Goal: Browse casually

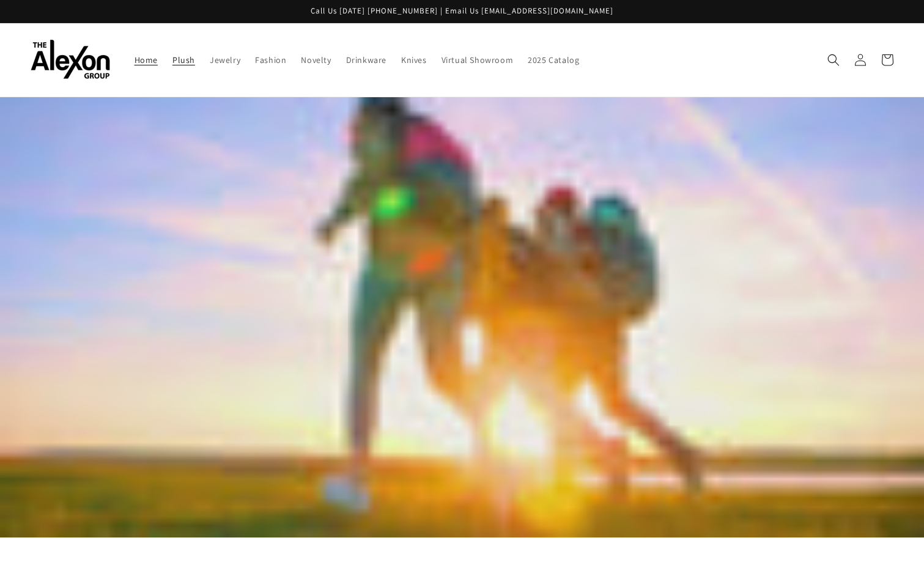
click at [177, 62] on span "Plush" at bounding box center [183, 59] width 23 height 11
click at [260, 62] on span "Fashion" at bounding box center [270, 59] width 31 height 11
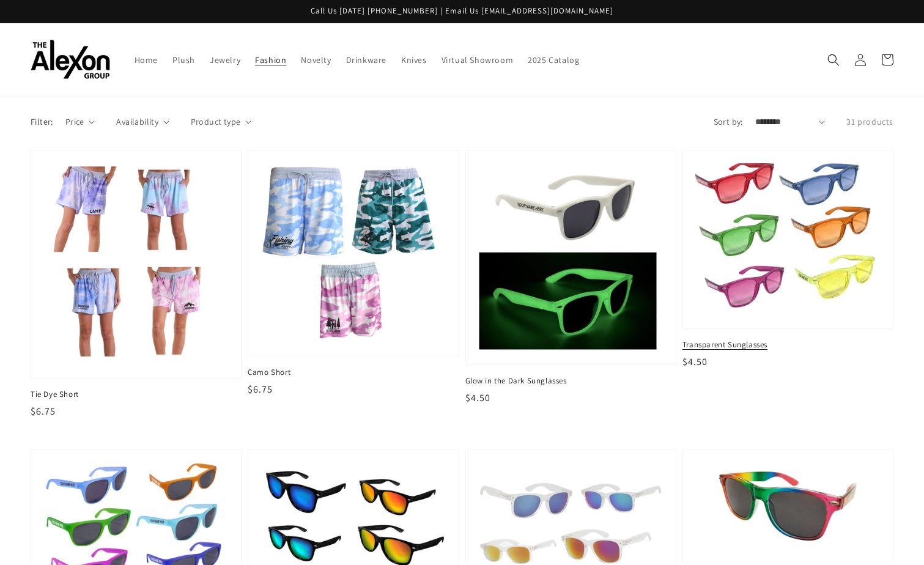
drag, startPoint x: 480, startPoint y: 450, endPoint x: 835, endPoint y: 348, distance: 369.2
click at [836, 349] on span "Transparent Sunglasses" at bounding box center [788, 344] width 211 height 11
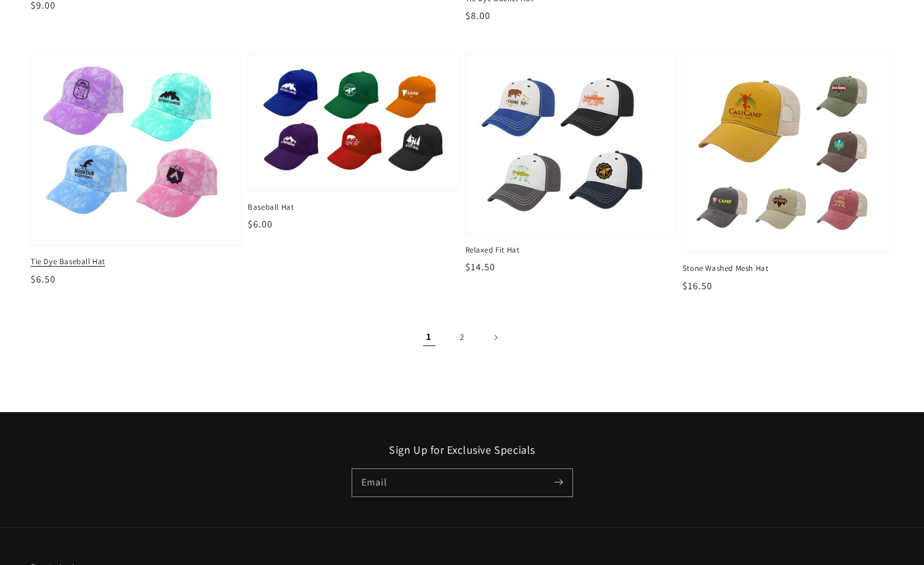
scroll to position [1579, 0]
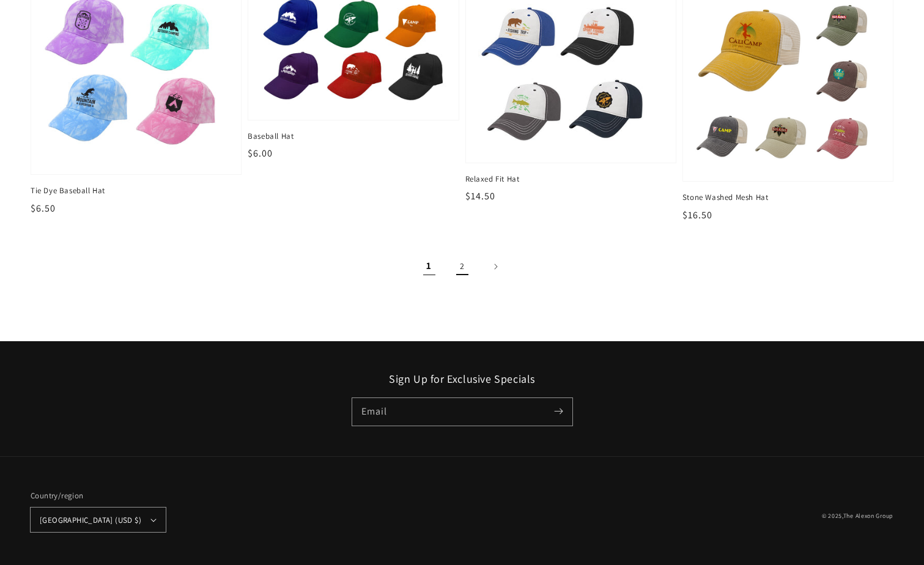
click at [461, 265] on link "2" at bounding box center [462, 266] width 27 height 27
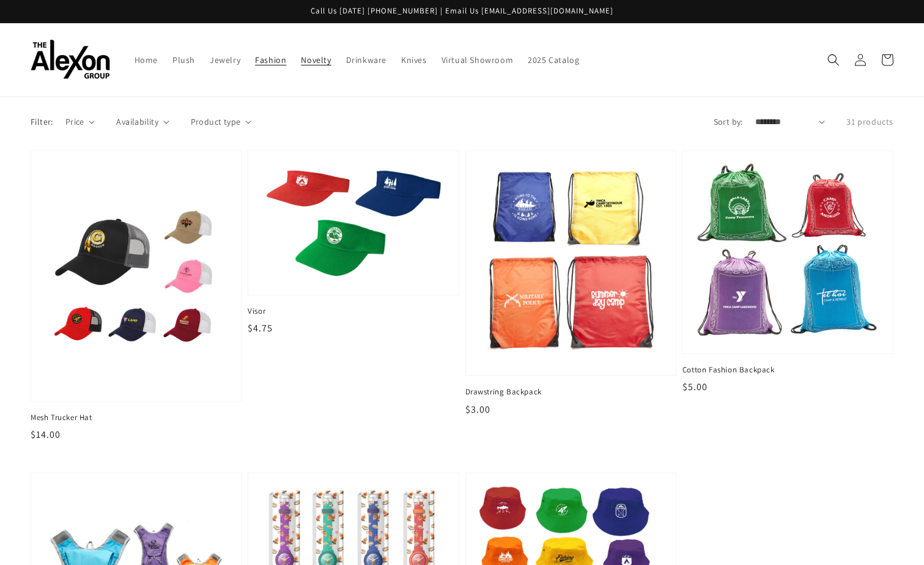
click at [308, 61] on span "Novelty" at bounding box center [316, 59] width 30 height 11
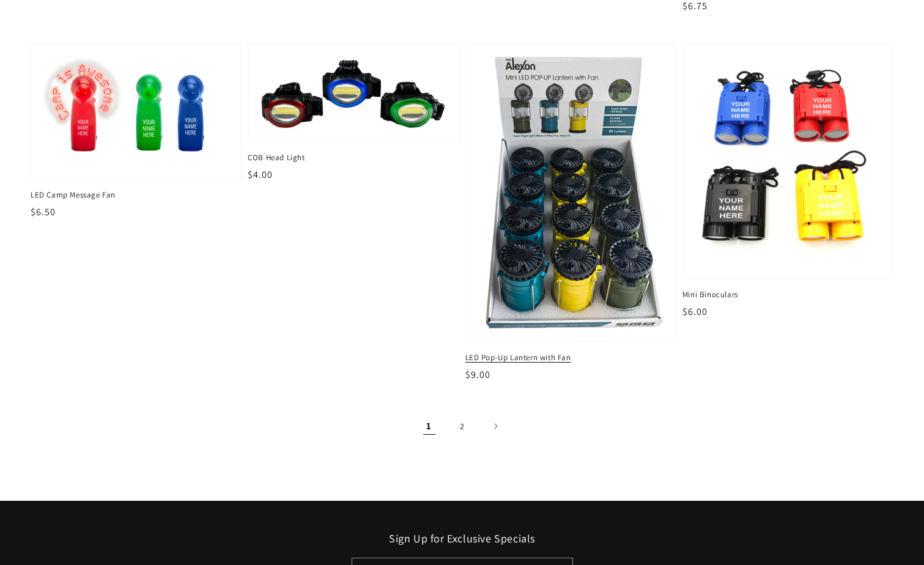
scroll to position [1774, 0]
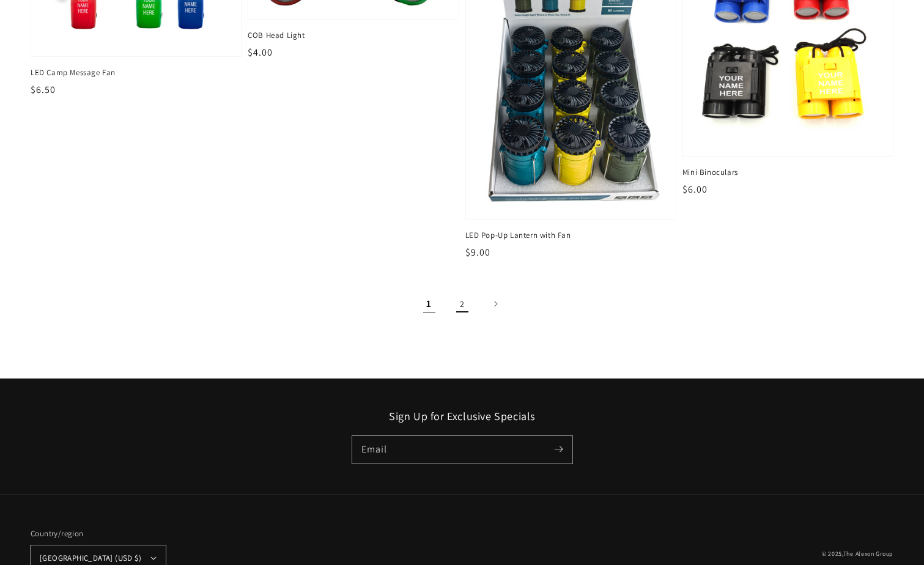
click at [465, 302] on link "2" at bounding box center [462, 304] width 27 height 27
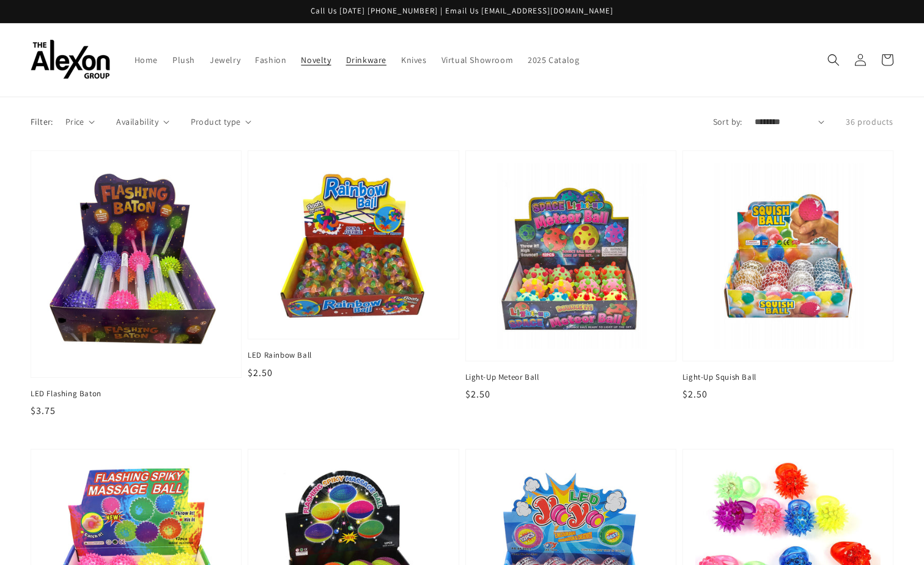
click at [365, 60] on span "Drinkware" at bounding box center [366, 59] width 40 height 11
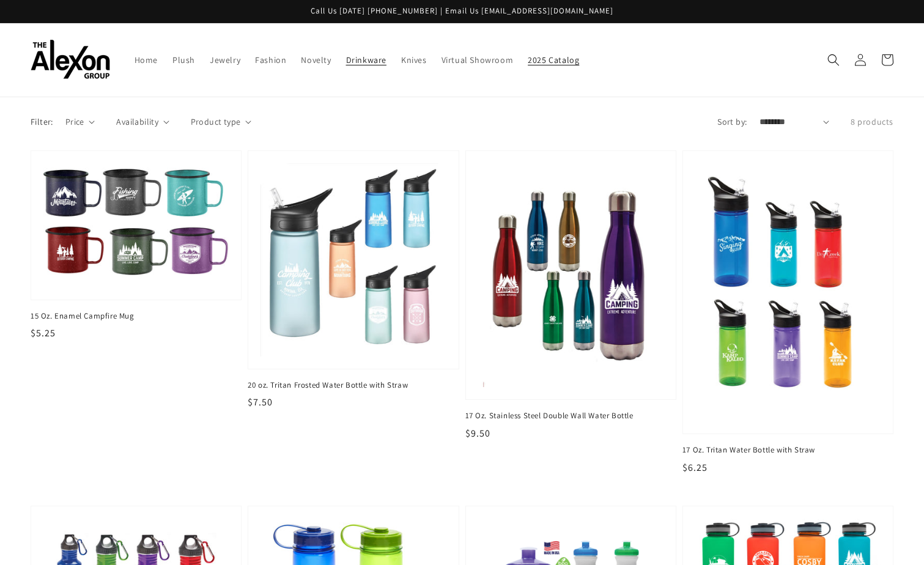
click at [539, 55] on span "2025 Catalog" at bounding box center [553, 59] width 51 height 11
